Goal: Transaction & Acquisition: Obtain resource

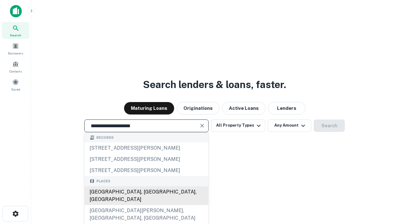
click at [146, 205] on div "Santa Monica, CA, USA" at bounding box center [146, 195] width 124 height 19
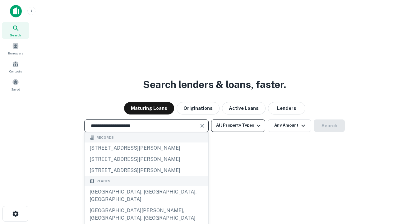
click at [238, 125] on button "All Property Types" at bounding box center [238, 125] width 54 height 12
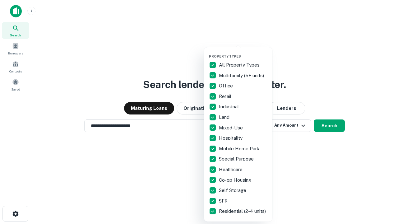
type input "**********"
click at [243, 52] on button "button" at bounding box center [243, 52] width 68 height 0
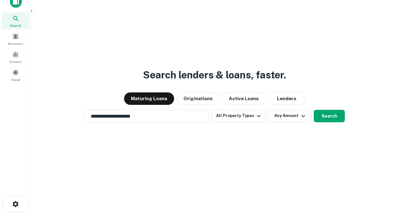
scroll to position [4, 75]
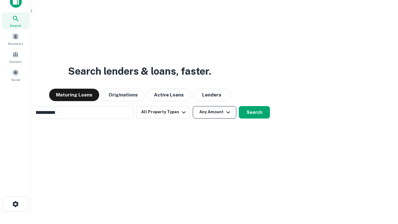
click at [193, 106] on button "Any Amount" at bounding box center [214, 112] width 43 height 12
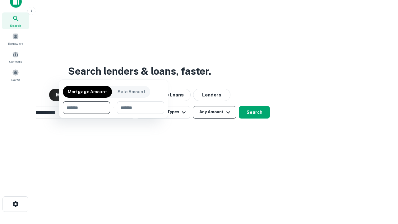
scroll to position [10, 0]
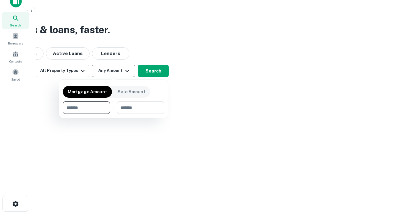
type input "*******"
click at [113, 114] on button "button" at bounding box center [113, 114] width 101 height 0
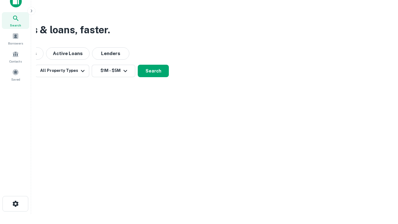
scroll to position [10, 0]
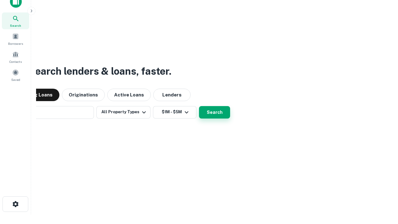
click at [199, 106] on button "Search" at bounding box center [214, 112] width 31 height 12
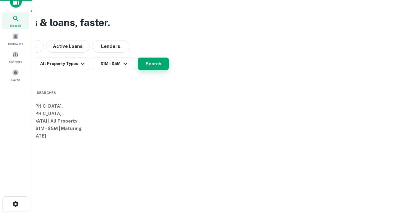
scroll to position [10, 0]
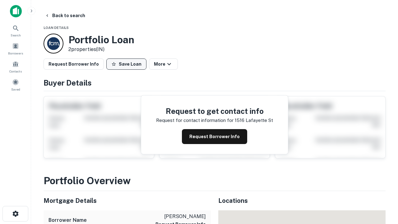
click at [126, 64] on button "Save Loan" at bounding box center [126, 63] width 40 height 11
